Goal: Use online tool/utility: Use online tool/utility

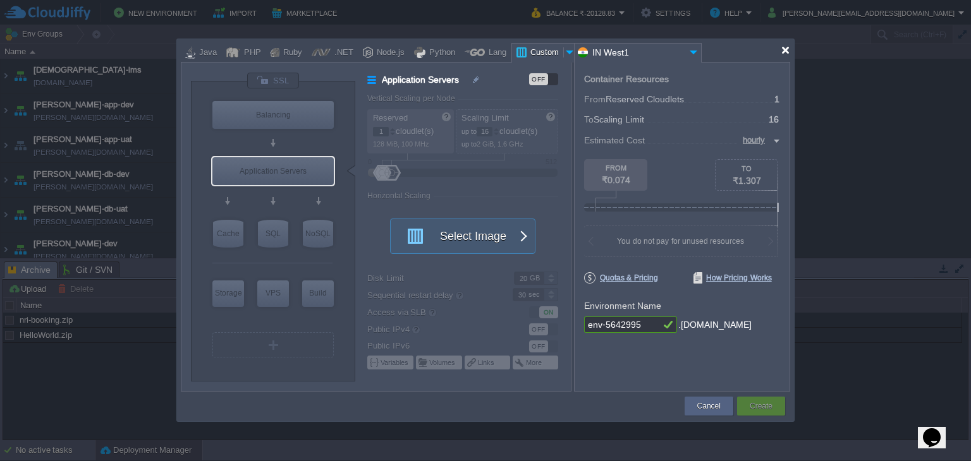
click at [784, 51] on div at bounding box center [784, 50] width 9 height 9
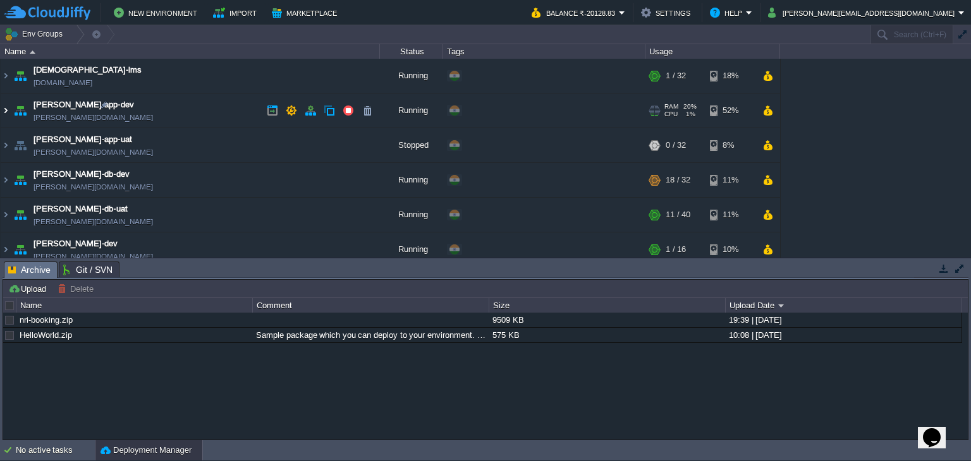
click at [3, 115] on img at bounding box center [6, 111] width 10 height 34
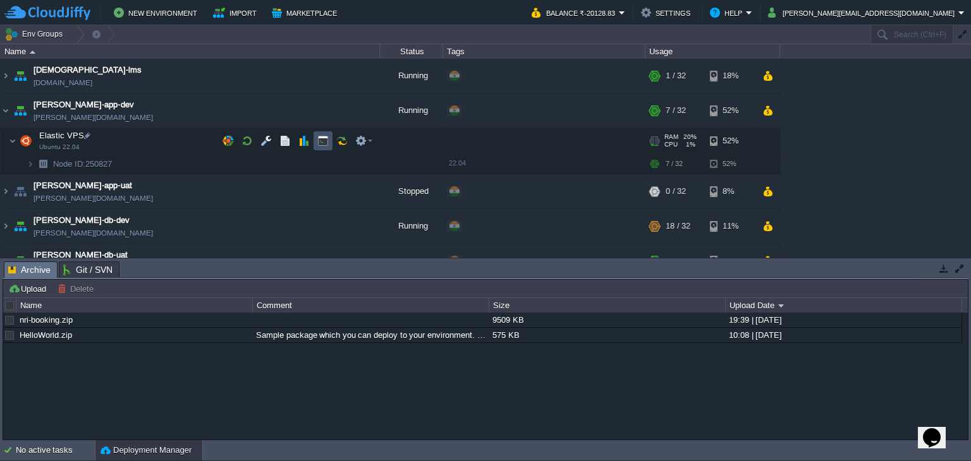
click at [322, 138] on button "button" at bounding box center [322, 140] width 11 height 11
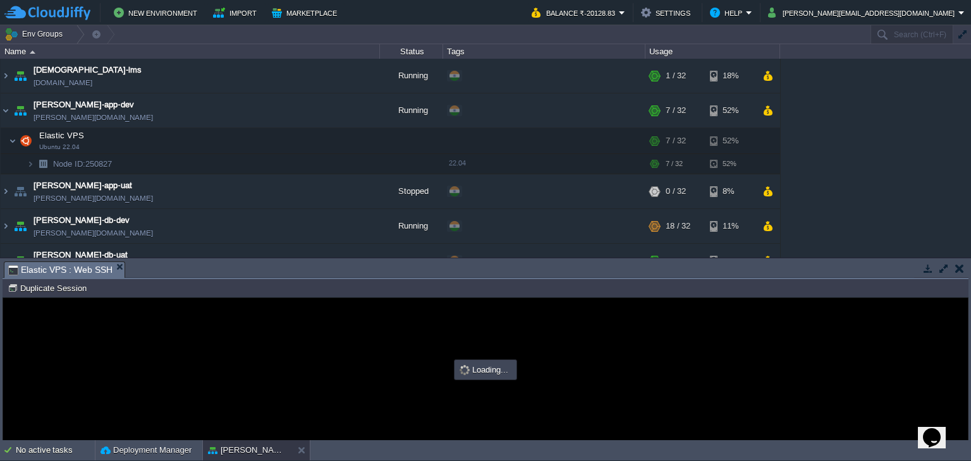
type input "#000000"
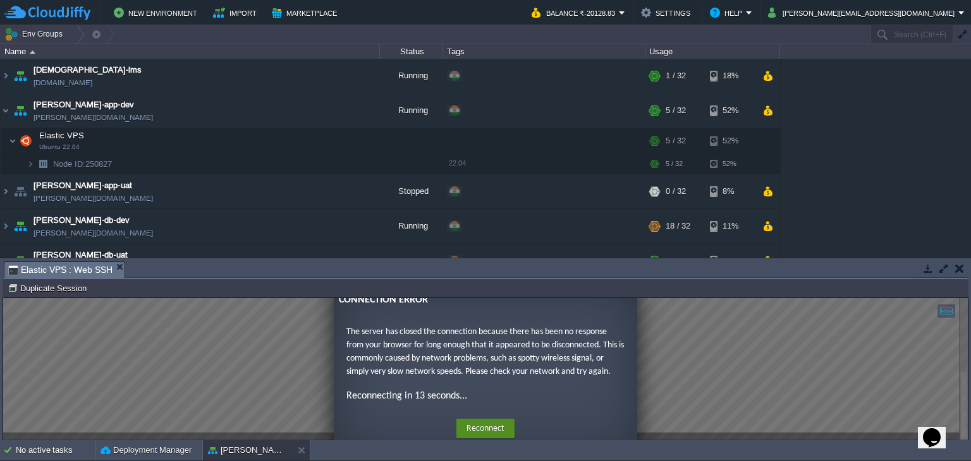
click at [475, 430] on button "Reconnect" at bounding box center [485, 429] width 58 height 20
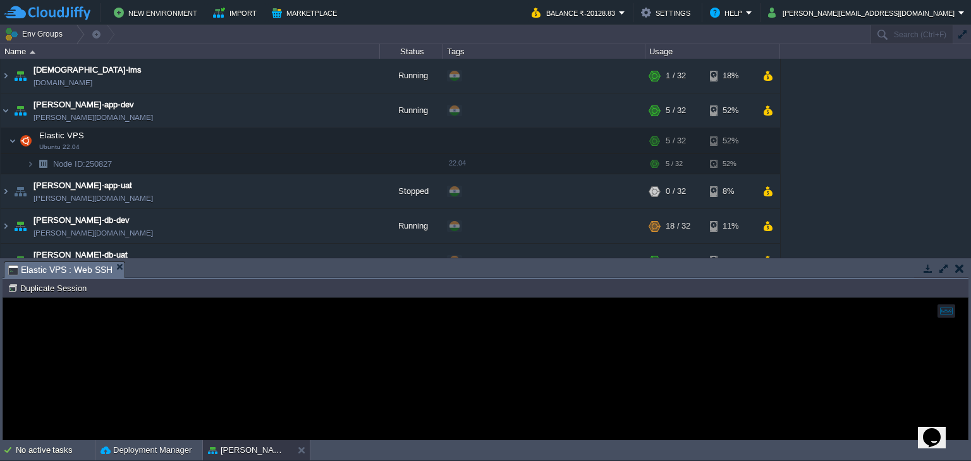
click at [961, 274] on td at bounding box center [959, 268] width 16 height 15
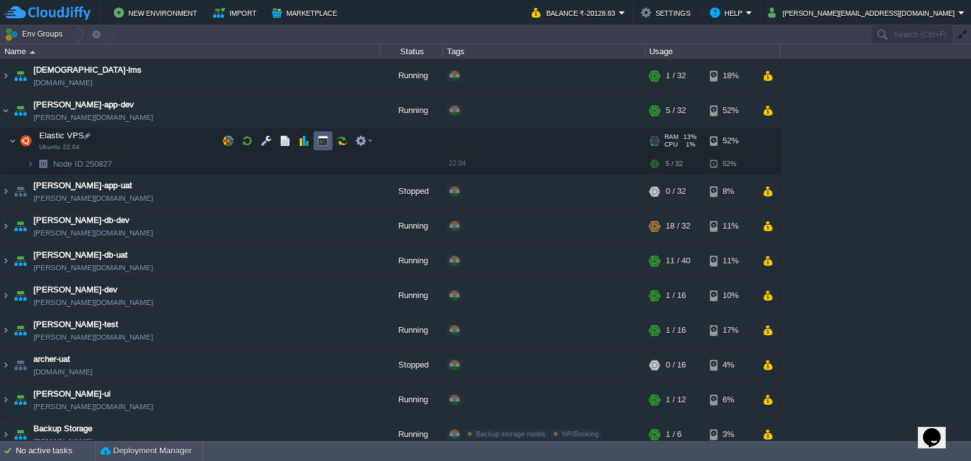
click at [319, 140] on button "button" at bounding box center [322, 140] width 11 height 11
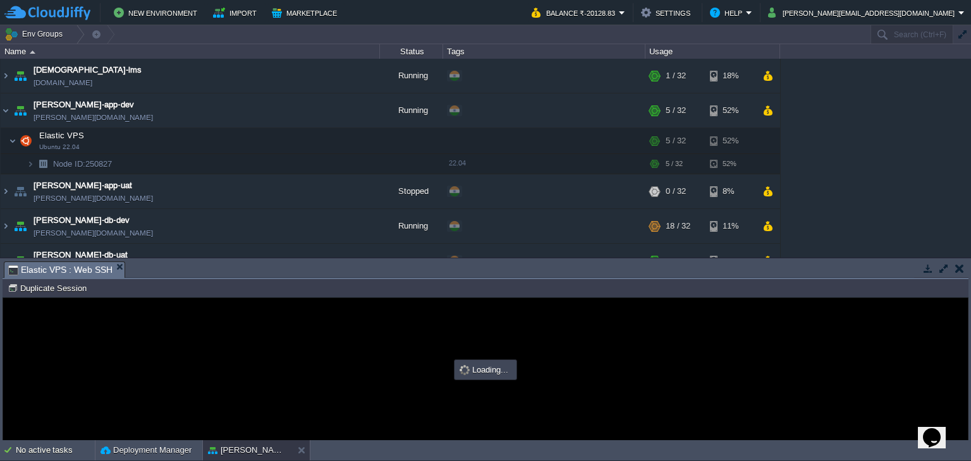
type input "#000000"
